Goal: Find specific page/section: Find specific page/section

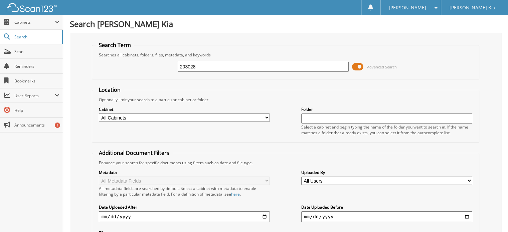
type input "203028"
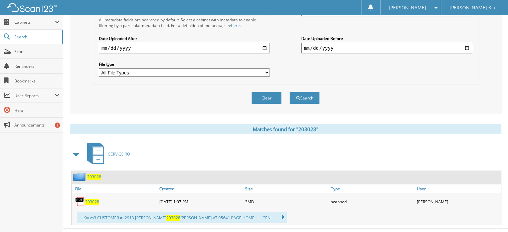
scroll to position [175, 0]
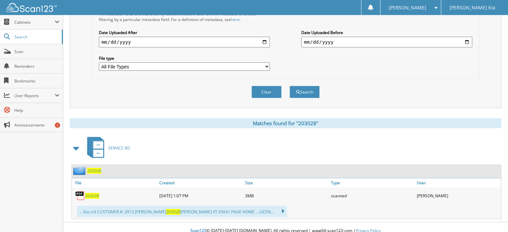
click at [90, 193] on span "203028" at bounding box center [92, 196] width 14 height 6
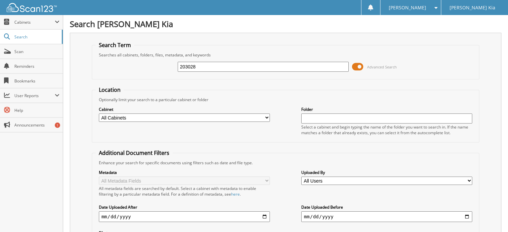
drag, startPoint x: 195, startPoint y: 65, endPoint x: 170, endPoint y: 66, distance: 24.4
click at [170, 66] on div "203028 Advanced Search" at bounding box center [285, 67] width 380 height 18
type input "202788"
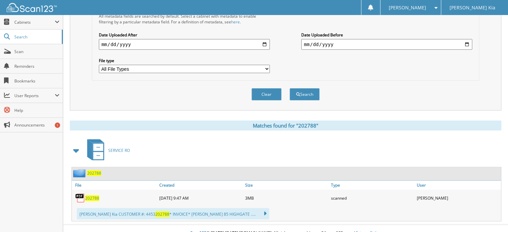
scroll to position [175, 0]
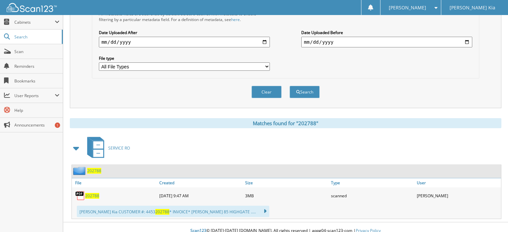
click at [93, 193] on span "202788" at bounding box center [92, 196] width 14 height 6
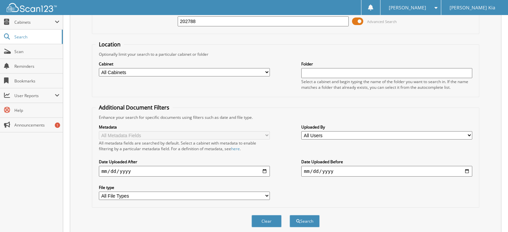
scroll to position [0, 0]
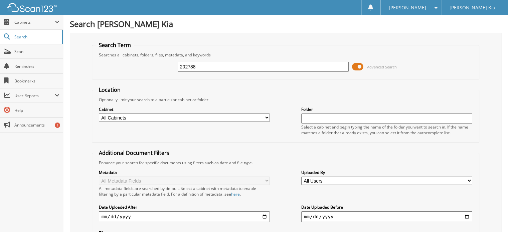
drag, startPoint x: 198, startPoint y: 66, endPoint x: 169, endPoint y: 66, distance: 29.0
click at [169, 66] on div "202788 Advanced Search" at bounding box center [285, 67] width 380 height 18
type input "202417"
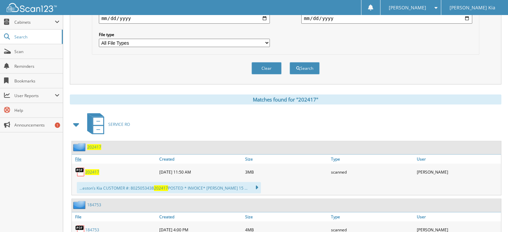
scroll to position [200, 0]
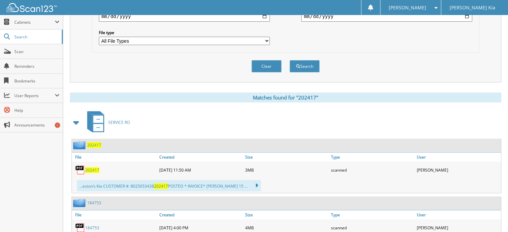
drag, startPoint x: 89, startPoint y: 162, endPoint x: 91, endPoint y: 158, distance: 4.8
click at [89, 167] on span "202417" at bounding box center [92, 170] width 14 height 6
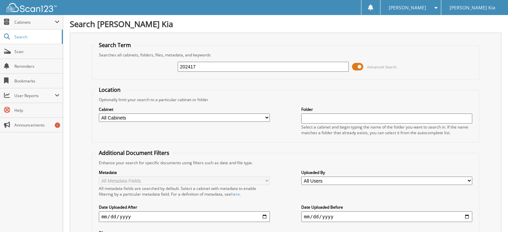
drag, startPoint x: 203, startPoint y: 66, endPoint x: 152, endPoint y: 63, distance: 50.9
click at [152, 63] on div "202417 Advanced Search" at bounding box center [285, 67] width 380 height 18
type input "202408"
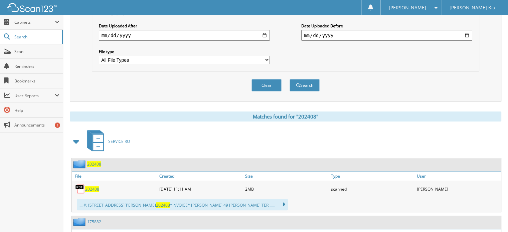
scroll to position [200, 0]
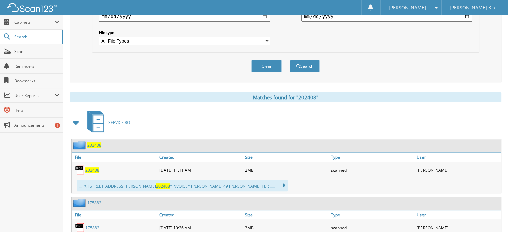
click at [88, 167] on span "202408" at bounding box center [92, 170] width 14 height 6
